Goal: Task Accomplishment & Management: Manage account settings

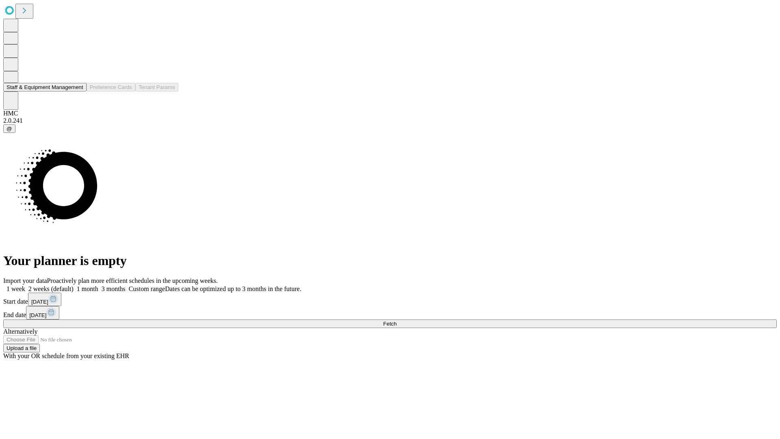
click at [78, 91] on button "Staff & Equipment Management" at bounding box center [44, 87] width 83 height 9
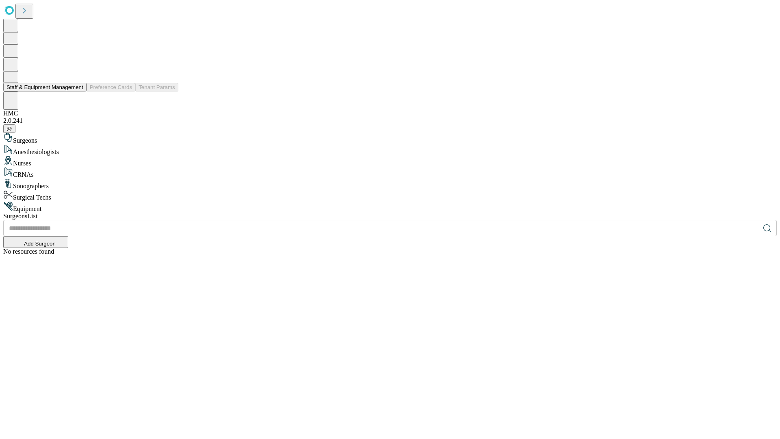
click at [78, 91] on button "Staff & Equipment Management" at bounding box center [44, 87] width 83 height 9
